Goal: Information Seeking & Learning: Learn about a topic

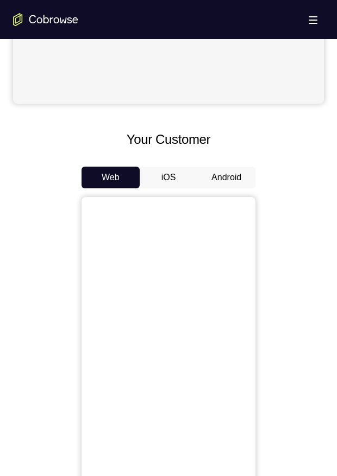
scroll to position [389, 0]
click at [217, 188] on div "Web iOS Android" at bounding box center [168, 348] width 311 height 364
click at [217, 181] on button "Android" at bounding box center [226, 177] width 58 height 22
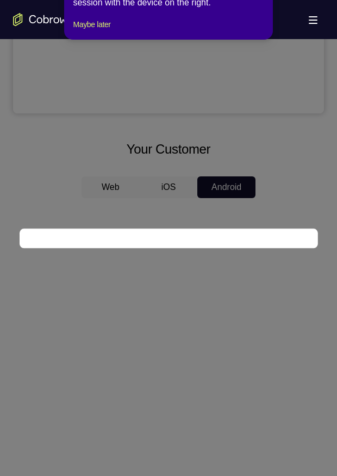
scroll to position [77, 0]
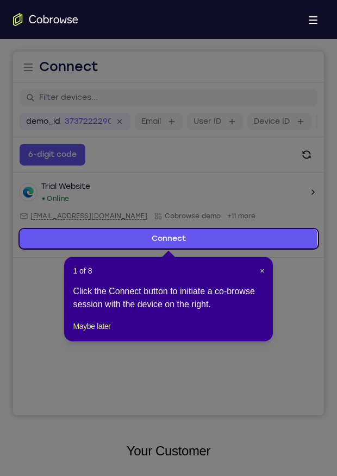
click at [264, 263] on div "1 of 8 × Click the Connect button to initiate a co-browse session with the devi…" at bounding box center [168, 299] width 209 height 85
drag, startPoint x: 264, startPoint y: 263, endPoint x: 258, endPoint y: 273, distance: 11.5
click at [258, 273] on header "1 of 8 ×" at bounding box center [168, 271] width 191 height 11
click at [260, 273] on span "×" at bounding box center [262, 271] width 4 height 9
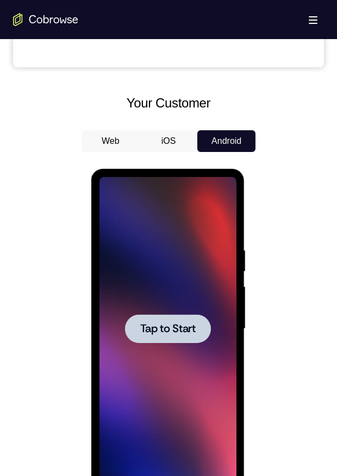
click at [159, 320] on div at bounding box center [167, 328] width 86 height 29
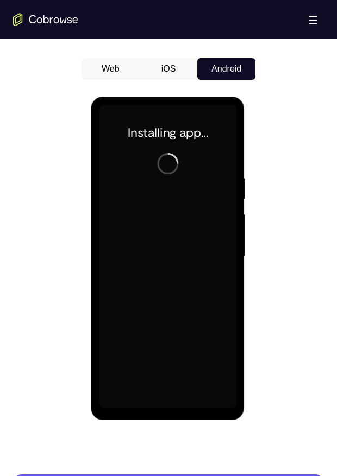
scroll to position [497, 0]
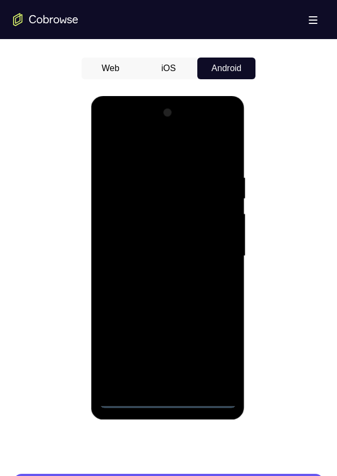
click at [174, 403] on div at bounding box center [167, 256] width 137 height 304
click at [212, 359] on div at bounding box center [167, 256] width 137 height 304
click at [120, 134] on div at bounding box center [167, 256] width 137 height 304
click at [217, 259] on div at bounding box center [167, 256] width 137 height 304
click at [155, 280] on div at bounding box center [167, 256] width 137 height 304
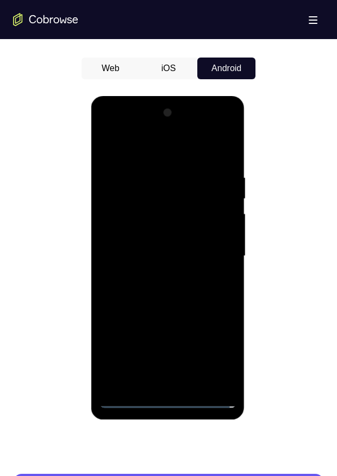
click at [149, 248] on div at bounding box center [167, 256] width 137 height 304
click at [149, 229] on div at bounding box center [167, 256] width 137 height 304
click at [155, 257] on div at bounding box center [167, 256] width 137 height 304
click at [148, 291] on div at bounding box center [167, 256] width 137 height 304
click at [198, 294] on div at bounding box center [167, 256] width 137 height 304
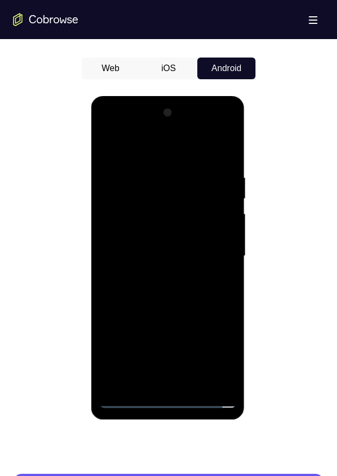
click at [191, 285] on div at bounding box center [167, 256] width 137 height 304
click at [191, 291] on div at bounding box center [167, 256] width 137 height 304
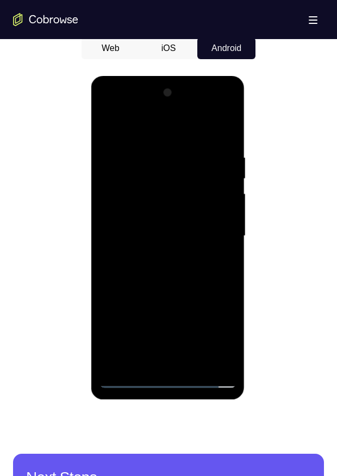
click at [228, 141] on div at bounding box center [167, 236] width 137 height 304
click at [188, 281] on div at bounding box center [167, 236] width 137 height 304
click at [193, 363] on div at bounding box center [167, 236] width 137 height 304
click at [162, 292] on div at bounding box center [167, 236] width 137 height 304
click at [125, 382] on div at bounding box center [167, 236] width 137 height 304
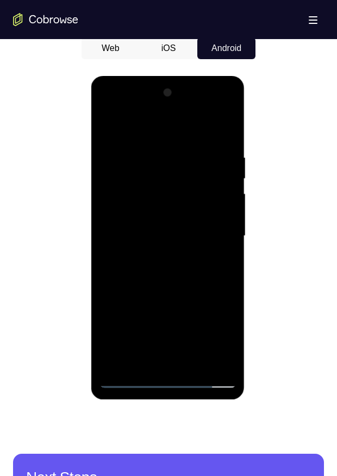
drag, startPoint x: 195, startPoint y: 226, endPoint x: 201, endPoint y: 195, distance: 31.0
click at [201, 195] on div at bounding box center [167, 236] width 137 height 304
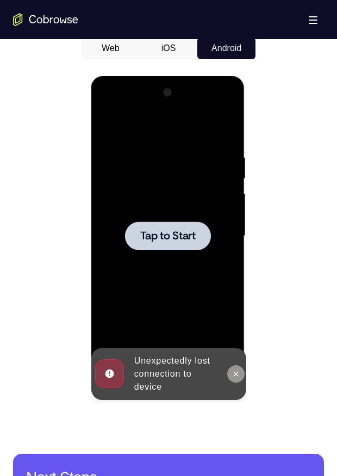
click at [232, 377] on icon at bounding box center [235, 374] width 9 height 9
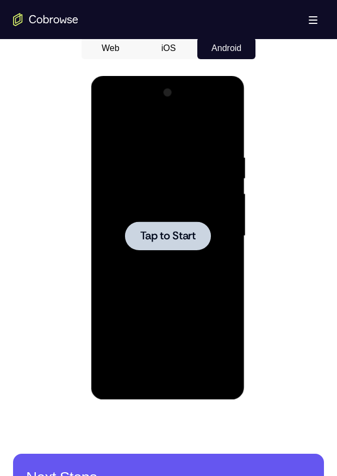
click at [138, 226] on div at bounding box center [167, 236] width 86 height 29
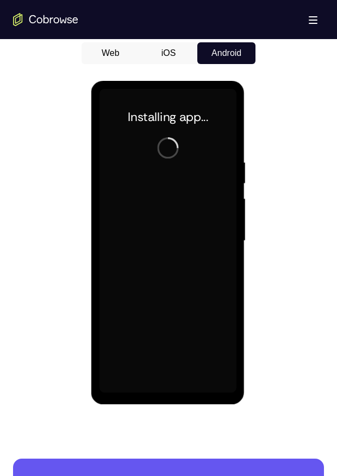
scroll to position [513, 0]
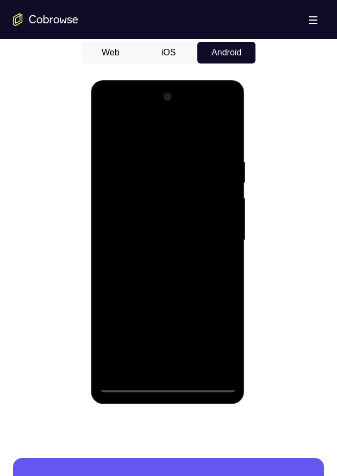
click at [172, 382] on div at bounding box center [167, 241] width 137 height 304
click at [212, 337] on div at bounding box center [167, 241] width 137 height 304
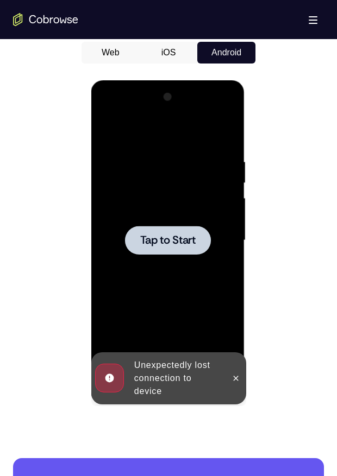
click at [49, 101] on div at bounding box center [168, 239] width 311 height 334
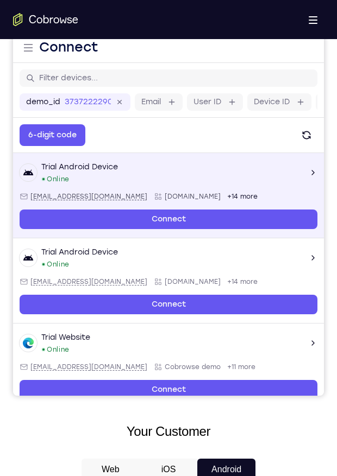
scroll to position [0, 0]
